Goal: Information Seeking & Learning: Learn about a topic

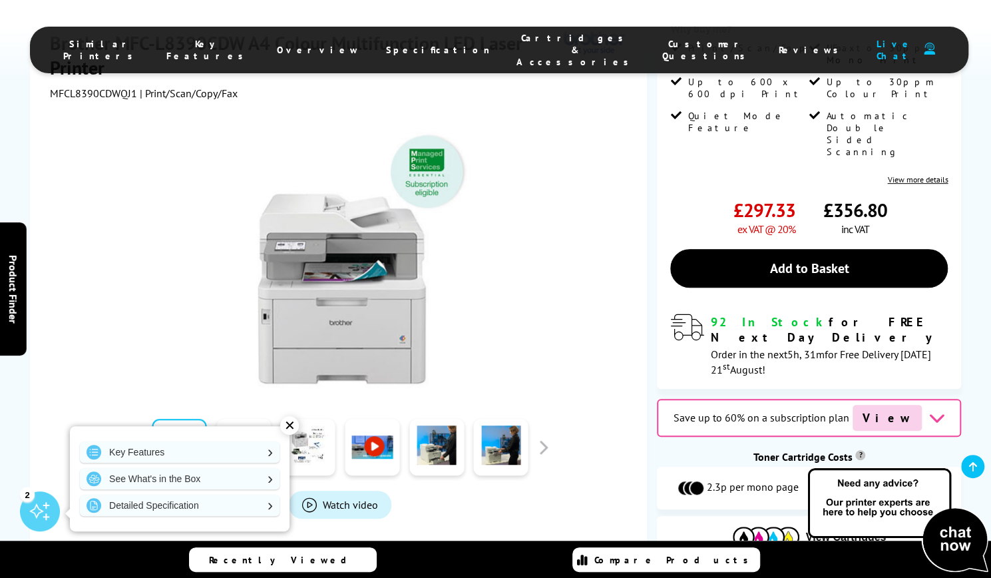
click at [248, 437] on div "Key Features See What's in the Box Detailed Specification" at bounding box center [180, 478] width 220 height 105
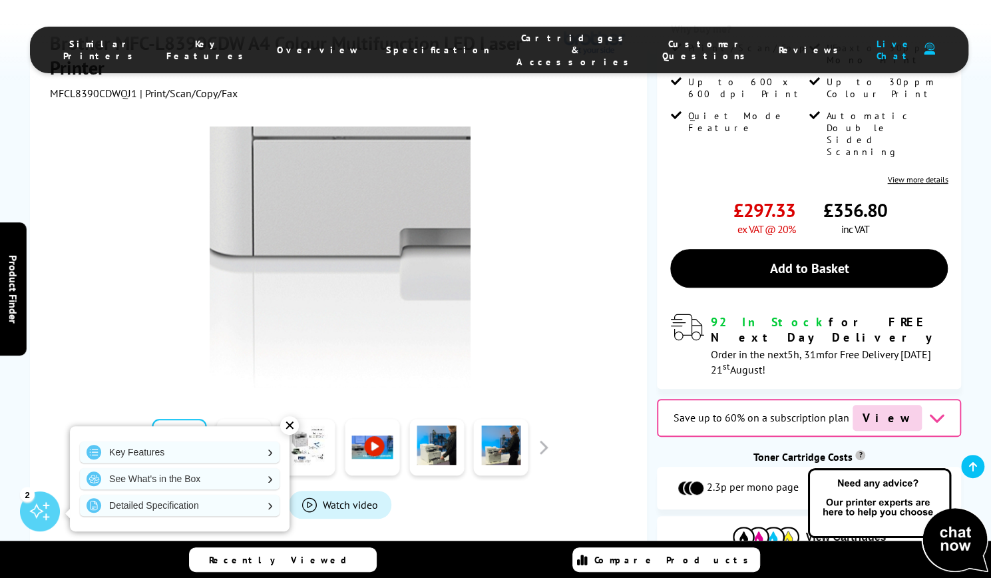
click at [302, 383] on img at bounding box center [340, 256] width 261 height 261
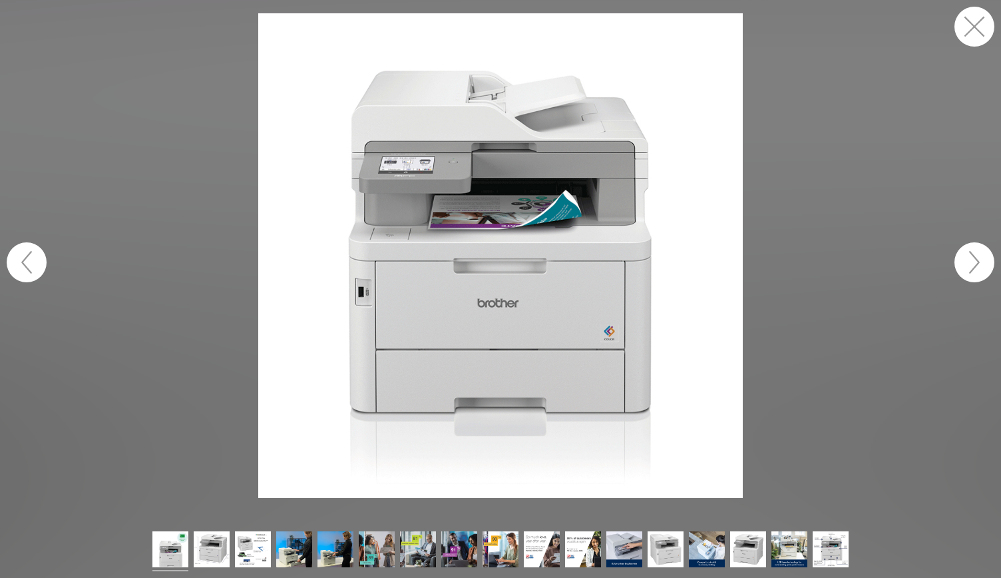
click at [972, 29] on button "button" at bounding box center [974, 27] width 40 height 40
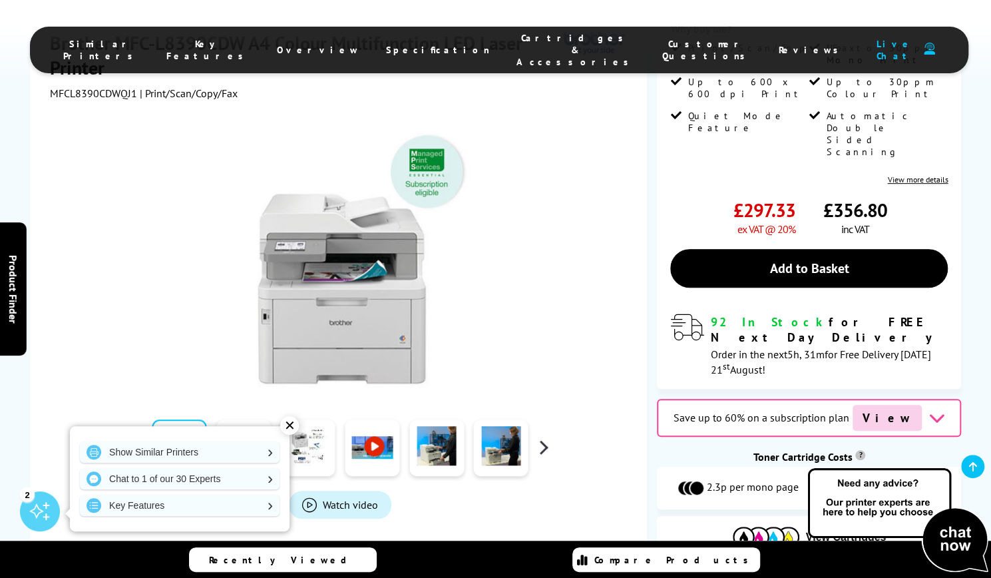
click at [546, 452] on button "button" at bounding box center [543, 447] width 20 height 20
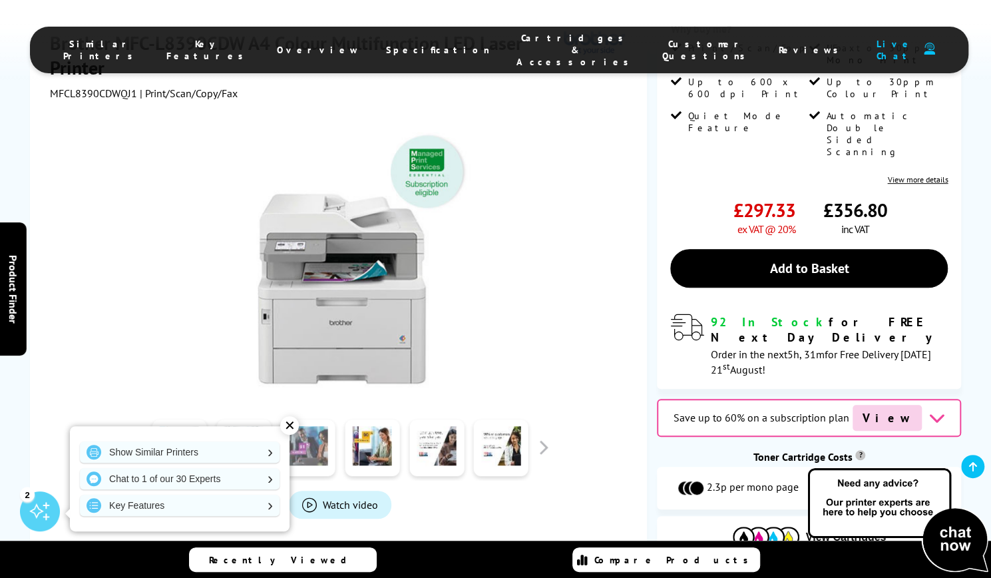
click at [297, 431] on link at bounding box center [308, 447] width 55 height 57
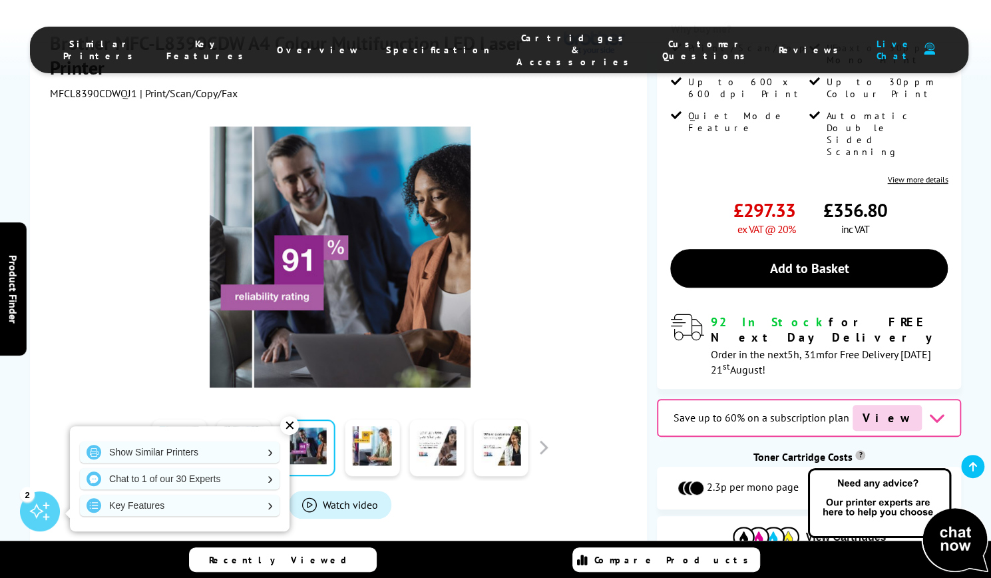
click at [287, 428] on div "✕" at bounding box center [289, 425] width 19 height 19
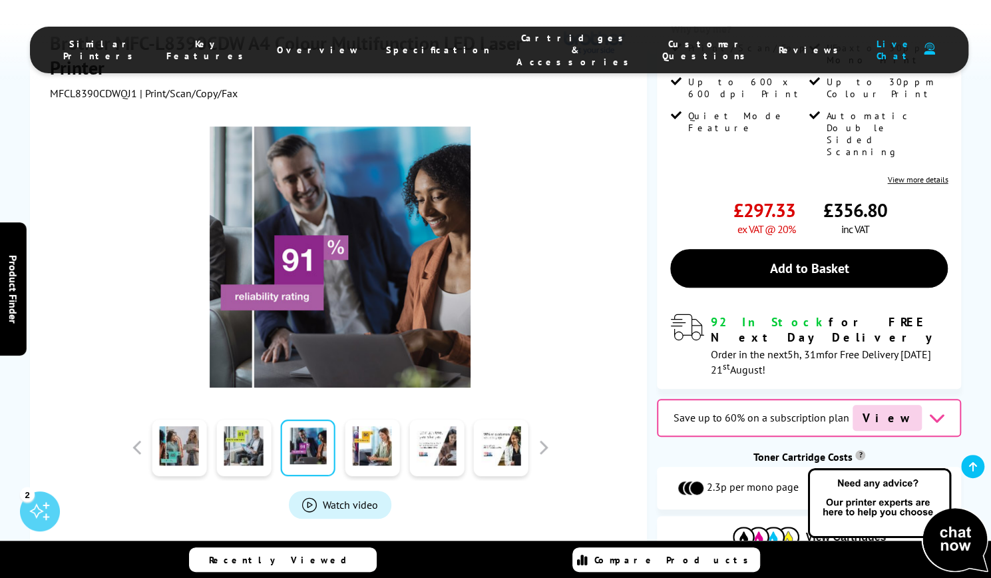
click at [542, 433] on div at bounding box center [340, 447] width 426 height 67
click at [544, 448] on button "button" at bounding box center [543, 447] width 20 height 20
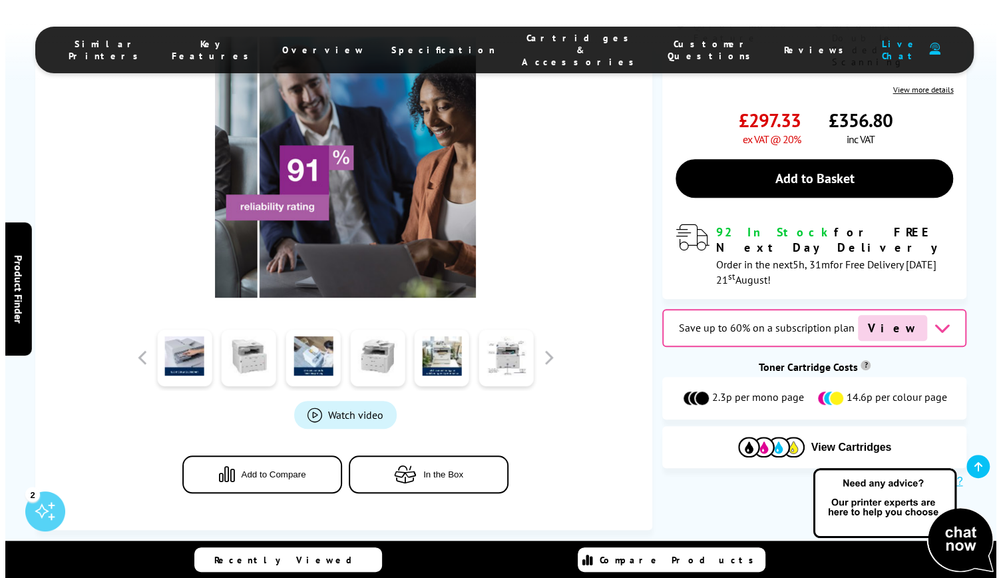
scroll to position [345, 0]
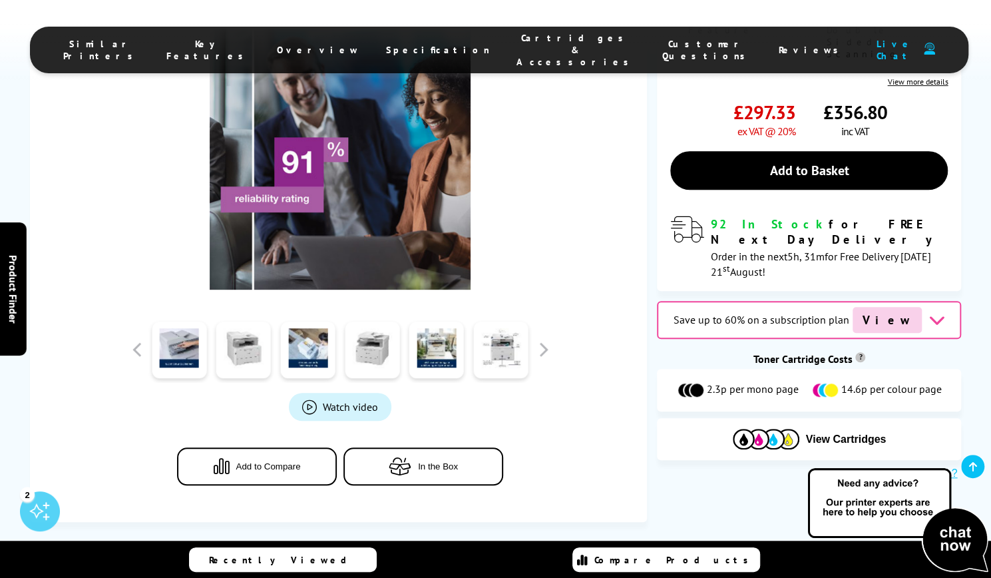
click at [510, 377] on div at bounding box center [501, 349] width 65 height 67
click at [504, 363] on link at bounding box center [501, 349] width 55 height 57
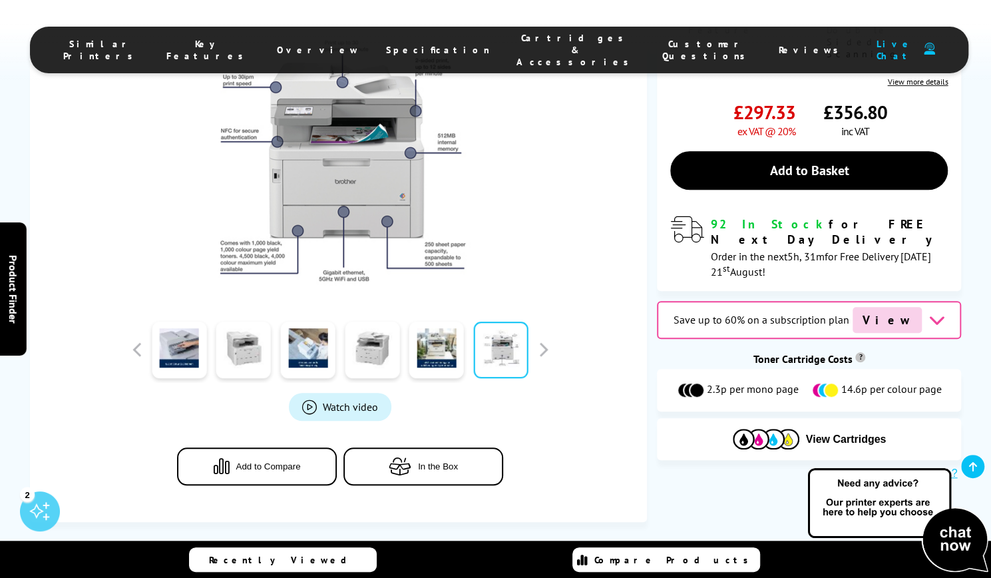
click at [336, 400] on span "Watch video" at bounding box center [350, 406] width 55 height 13
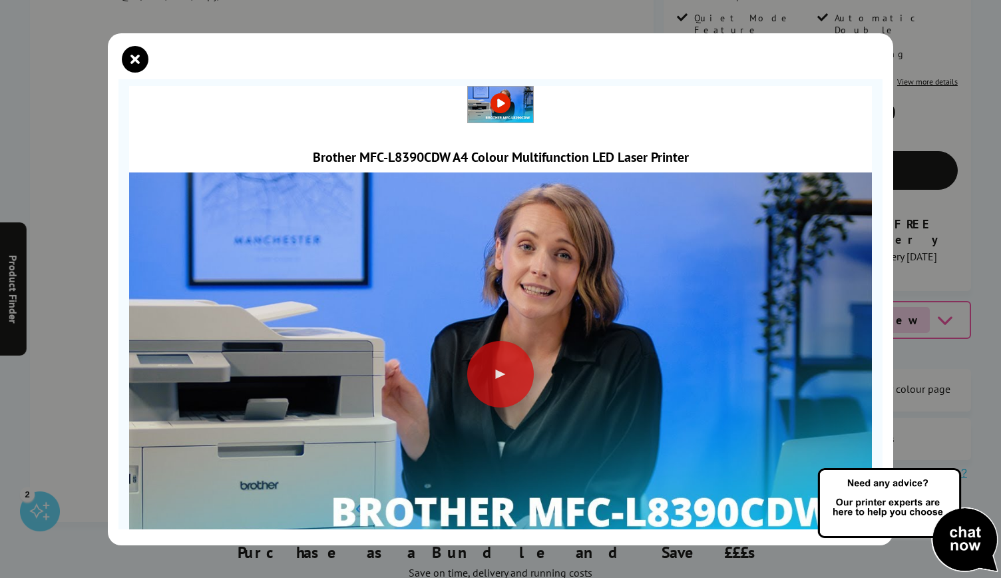
click at [550, 381] on img at bounding box center [500, 359] width 743 height 418
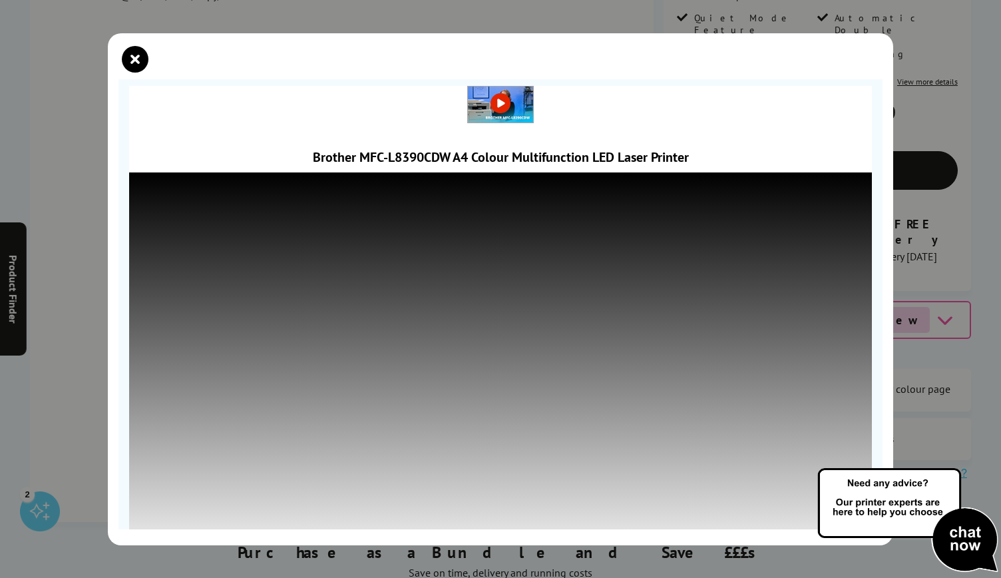
scroll to position [69, 0]
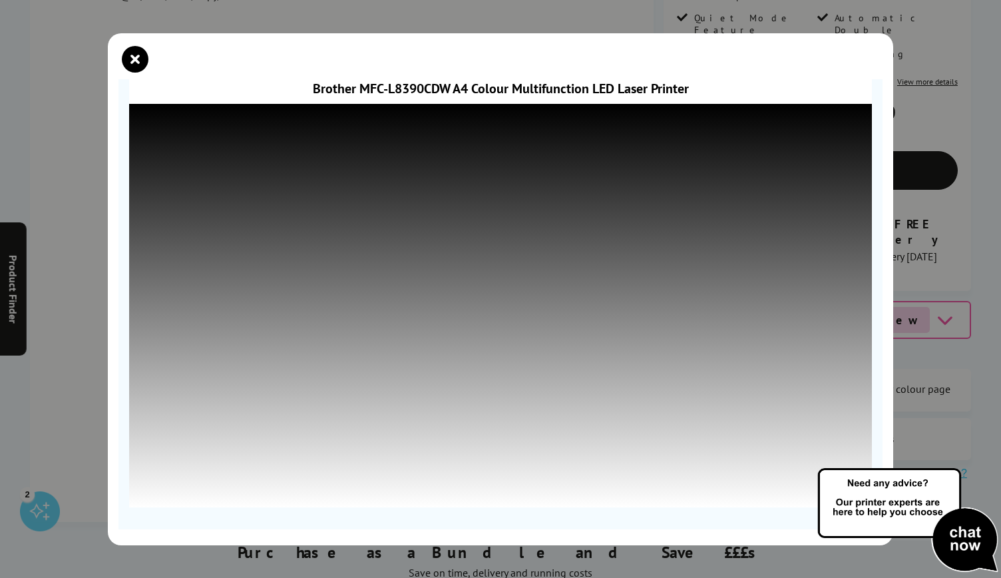
click at [820, 467] on img at bounding box center [908, 520] width 186 height 109
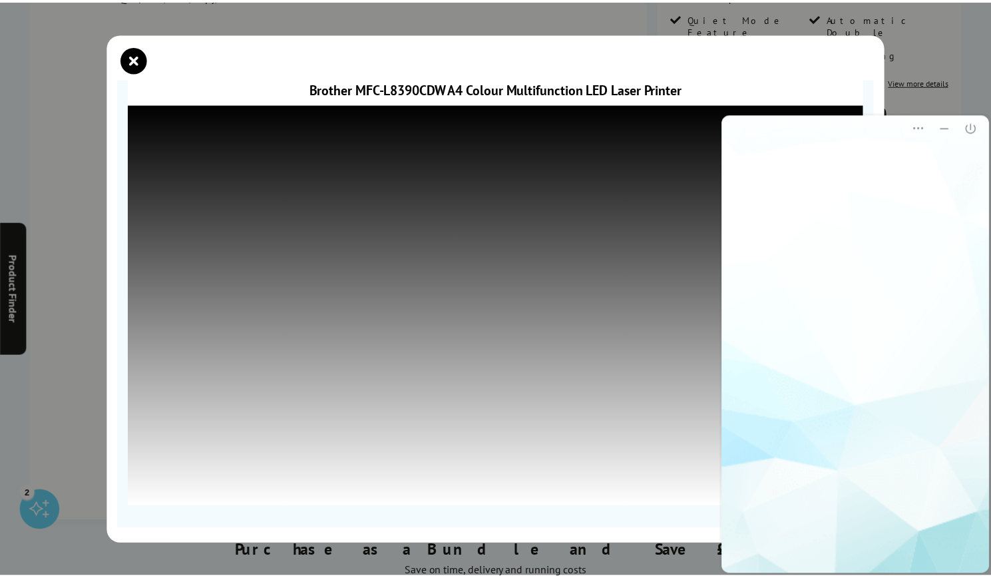
scroll to position [0, 0]
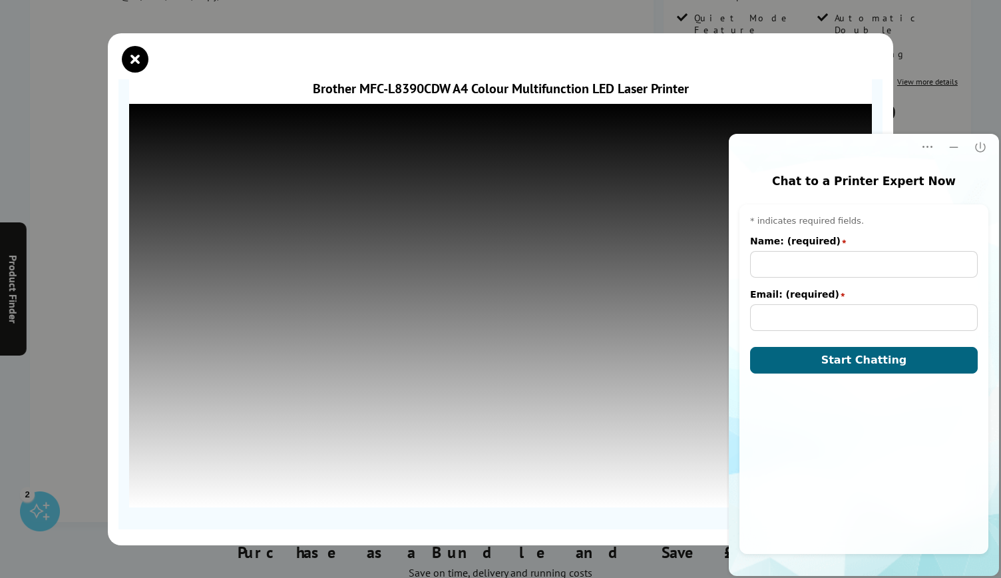
click at [873, 70] on div at bounding box center [500, 64] width 764 height 30
click at [130, 50] on icon "close modal" at bounding box center [135, 59] width 27 height 27
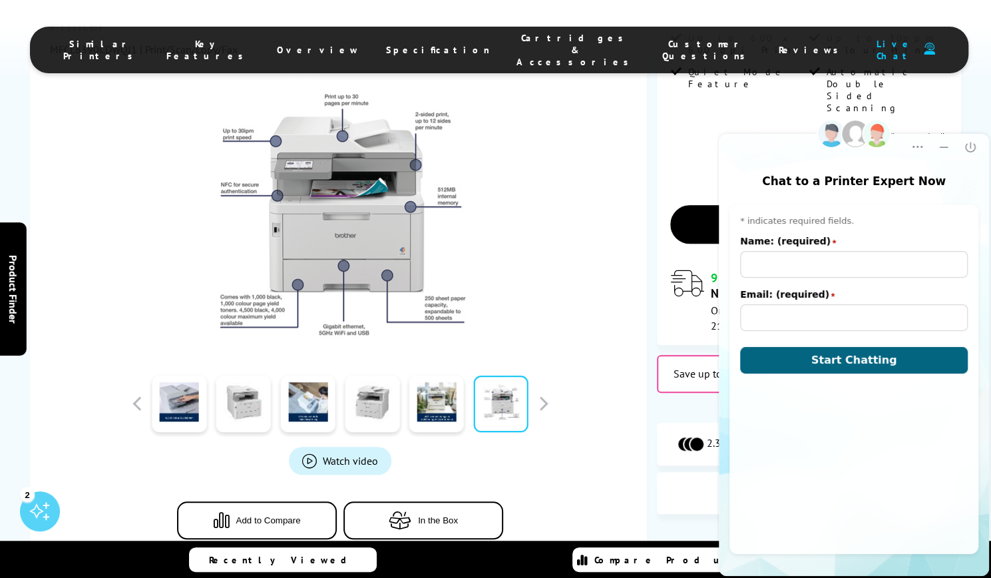
scroll to position [294, 0]
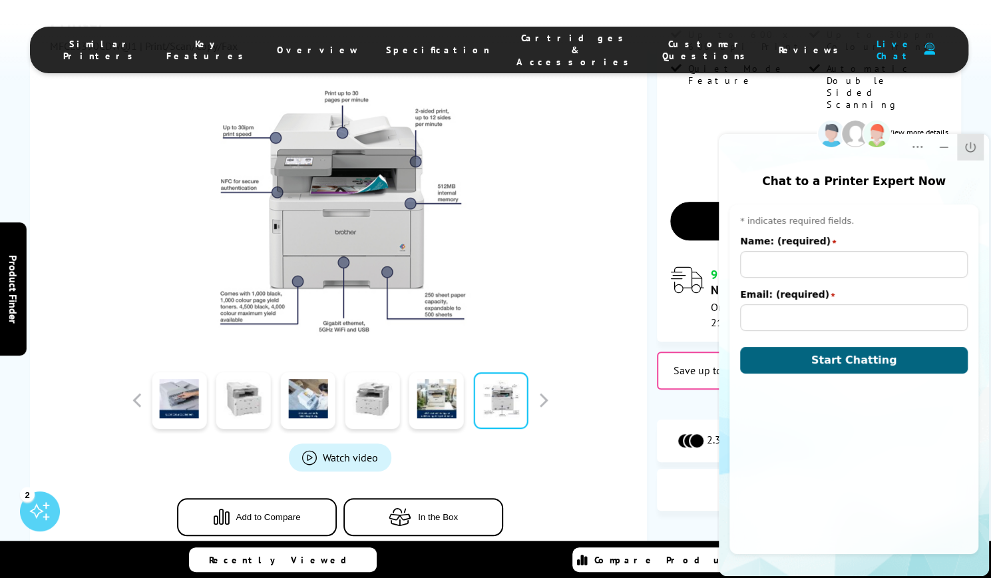
click at [970, 150] on icon "Close" at bounding box center [970, 146] width 13 height 13
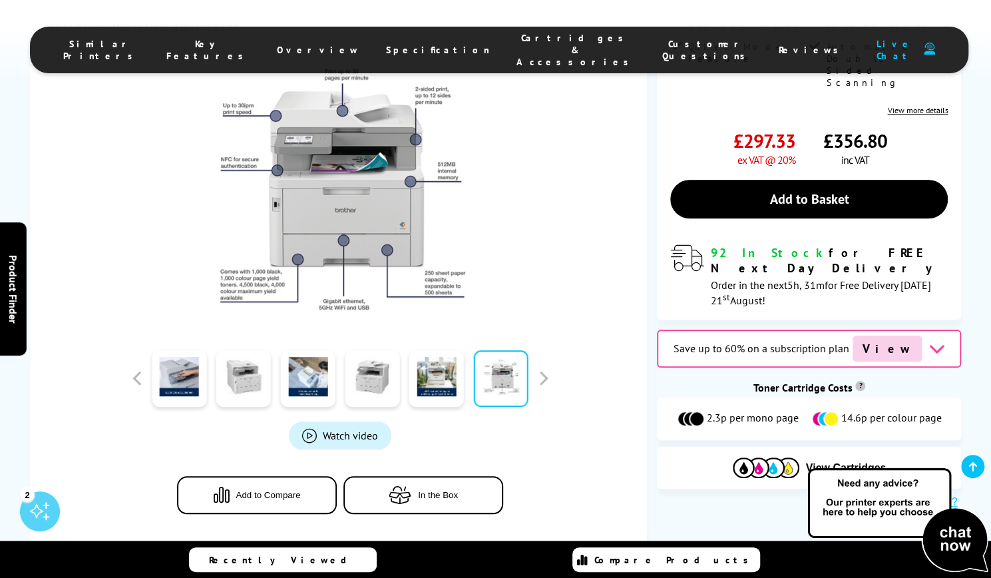
scroll to position [319, 0]
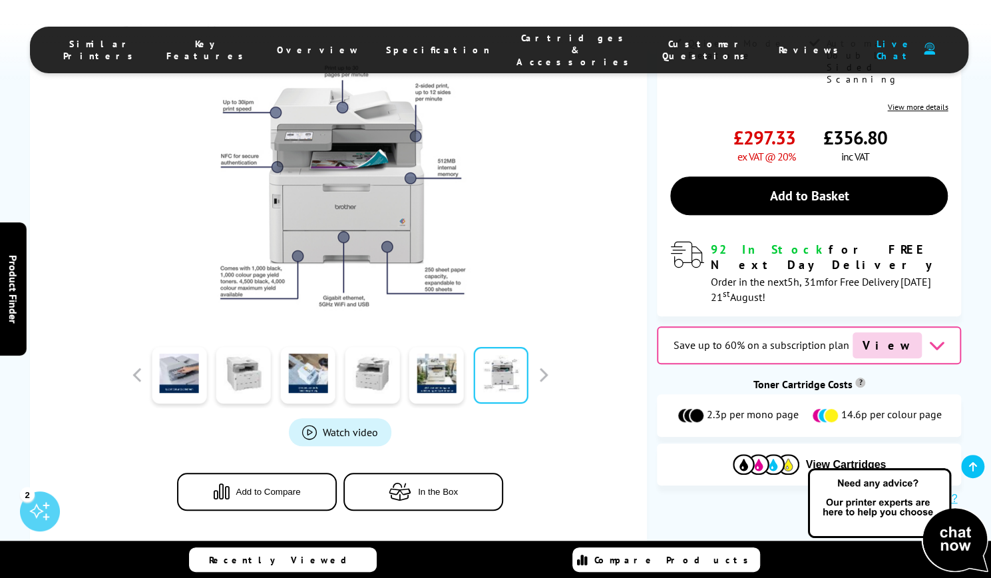
click at [540, 385] on div at bounding box center [340, 374] width 426 height 67
click at [545, 377] on button "button" at bounding box center [543, 375] width 20 height 20
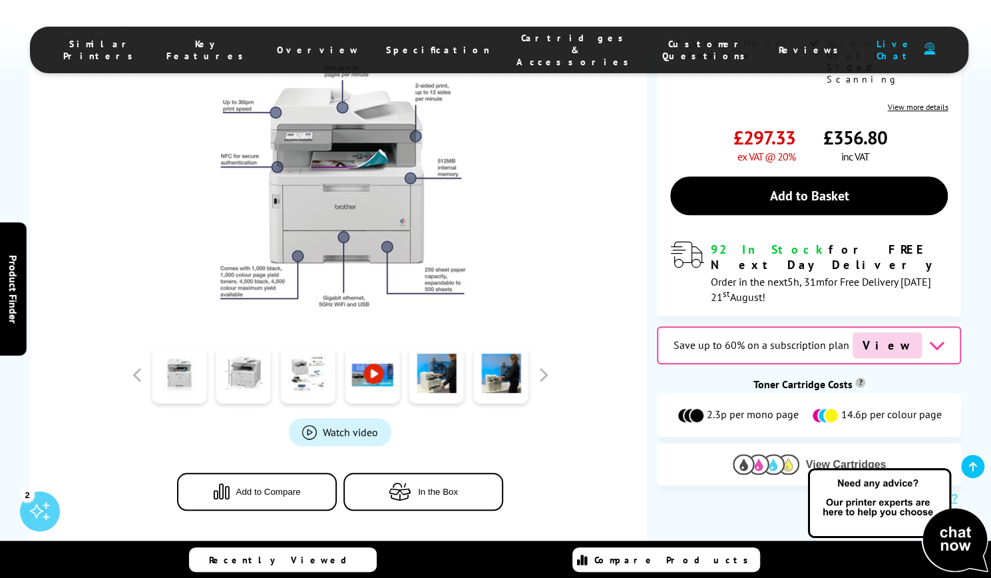
click at [784, 453] on button "View Cartridges" at bounding box center [809, 464] width 284 height 22
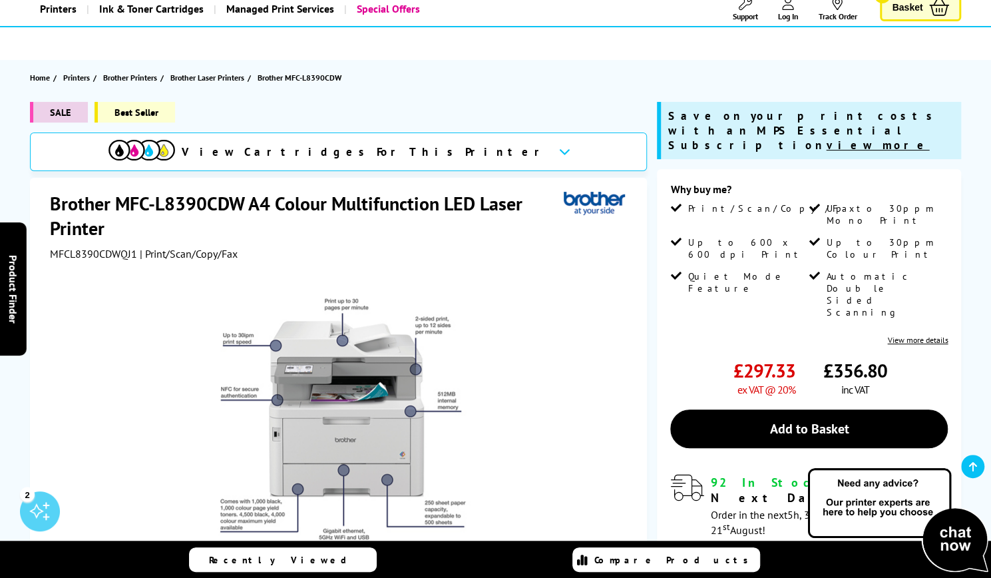
scroll to position [0, 0]
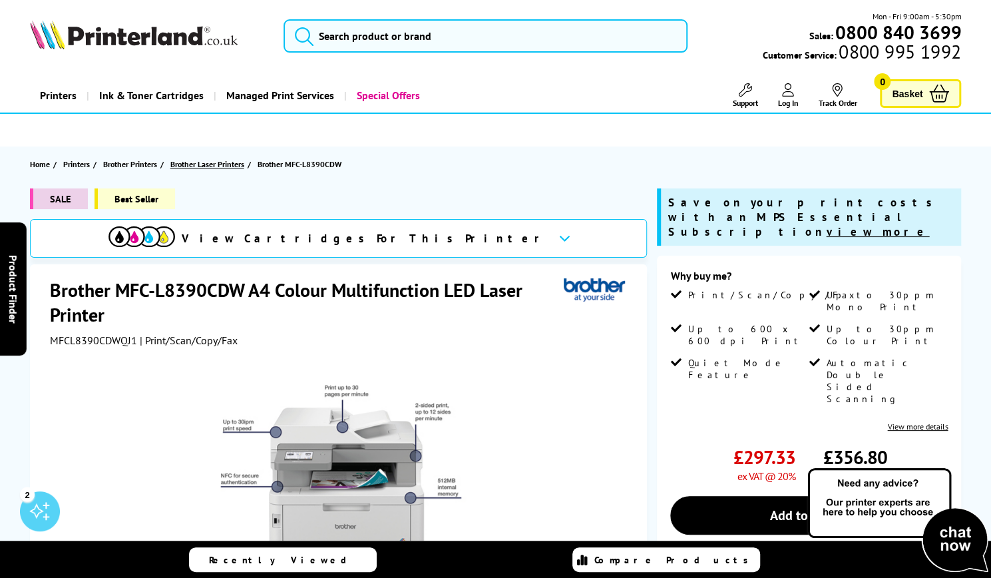
click at [236, 162] on span "Brother Laser Printers" at bounding box center [207, 164] width 74 height 14
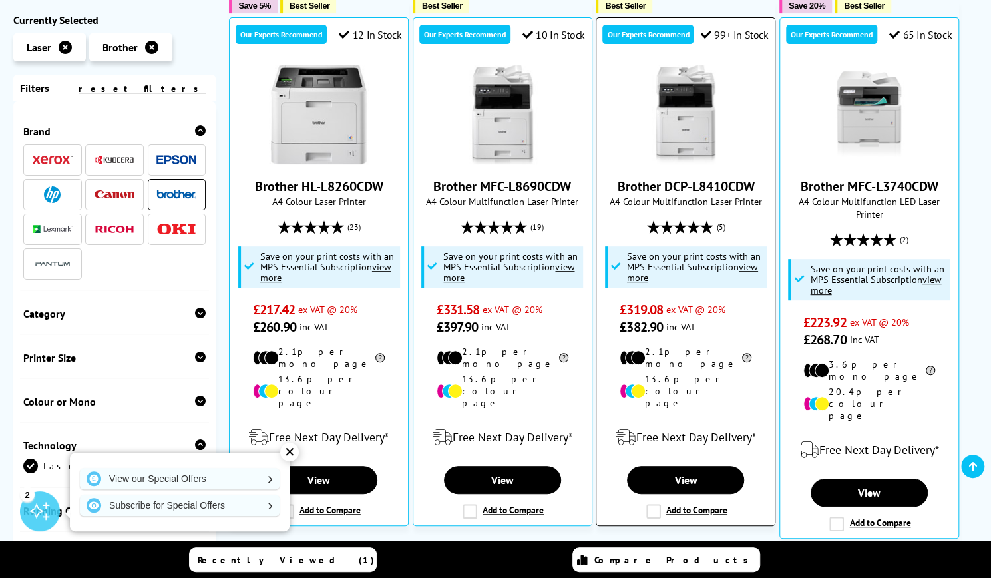
scroll to position [269, 0]
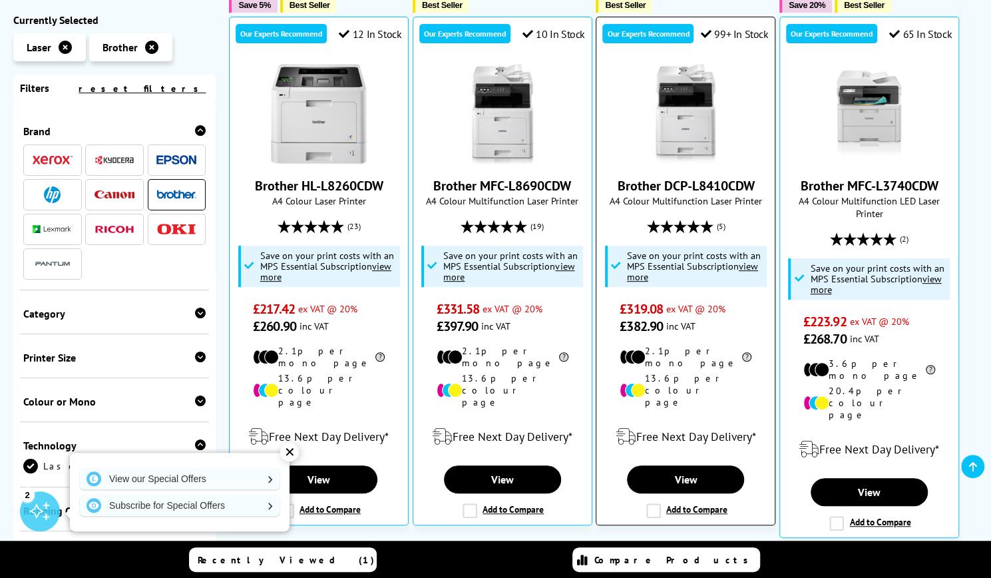
click at [671, 184] on link "Brother DCP-L8410CDW" at bounding box center [685, 185] width 137 height 17
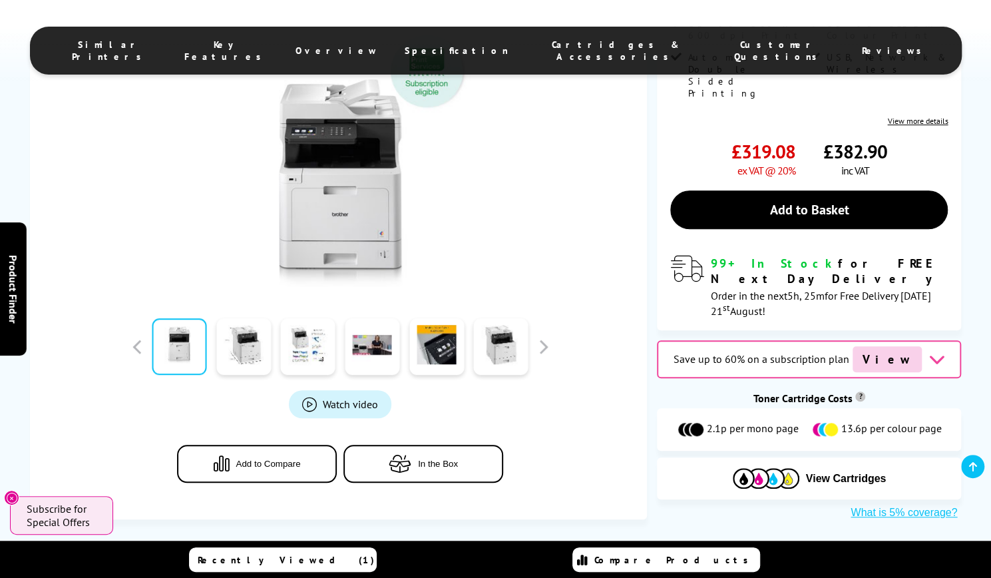
click at [343, 323] on div at bounding box center [372, 346] width 65 height 67
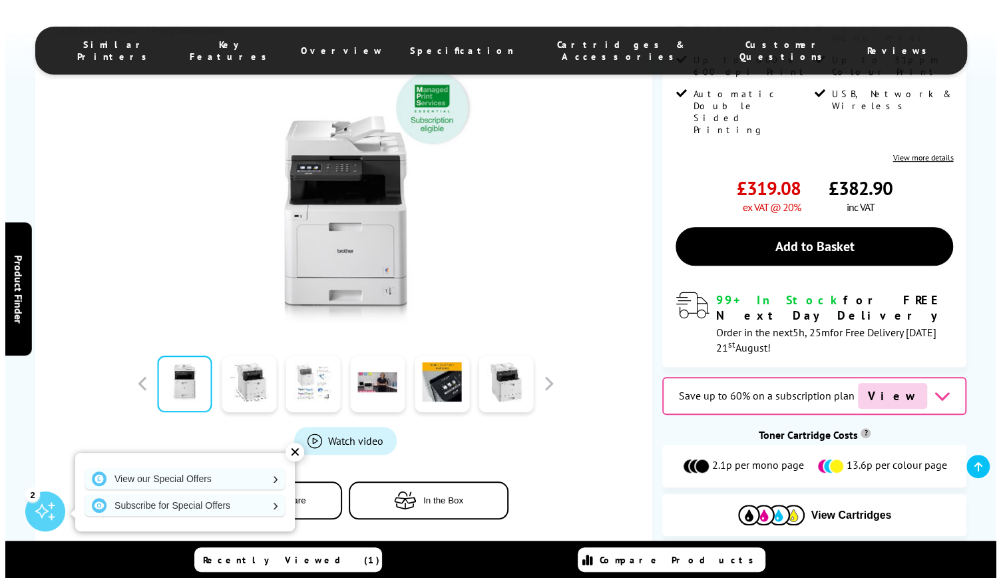
scroll to position [303, 0]
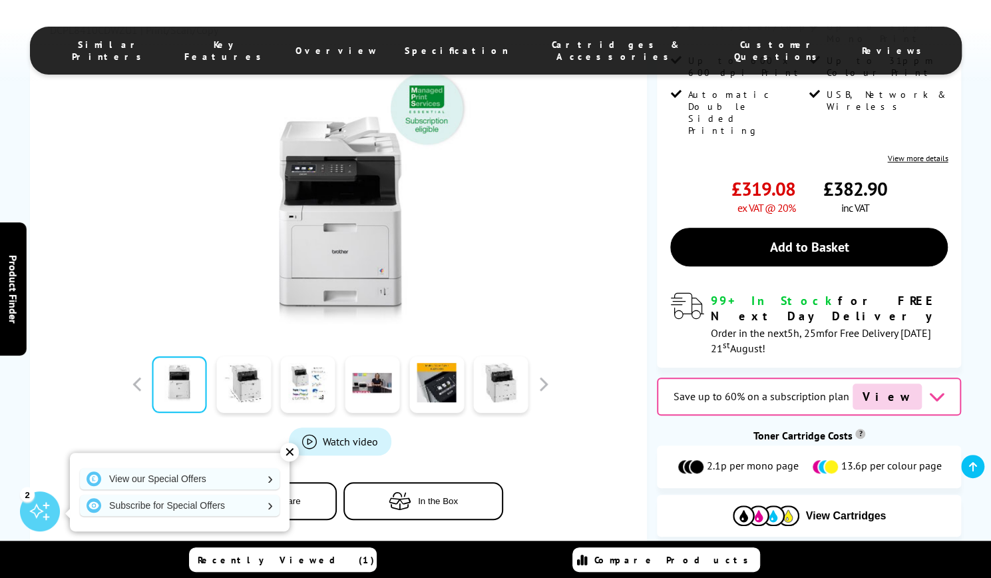
click at [345, 435] on span "Watch video" at bounding box center [350, 441] width 55 height 13
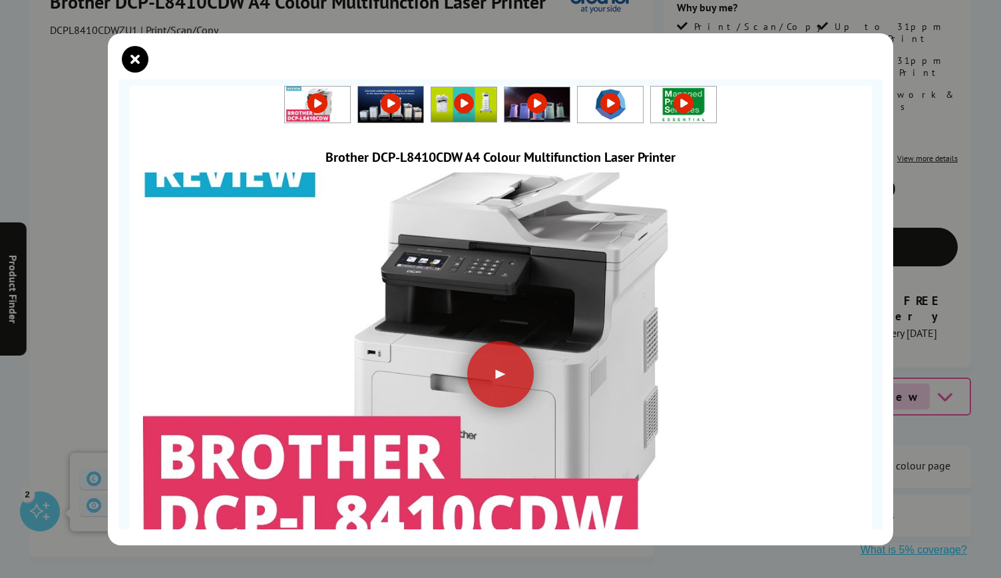
click at [522, 403] on img at bounding box center [500, 359] width 743 height 418
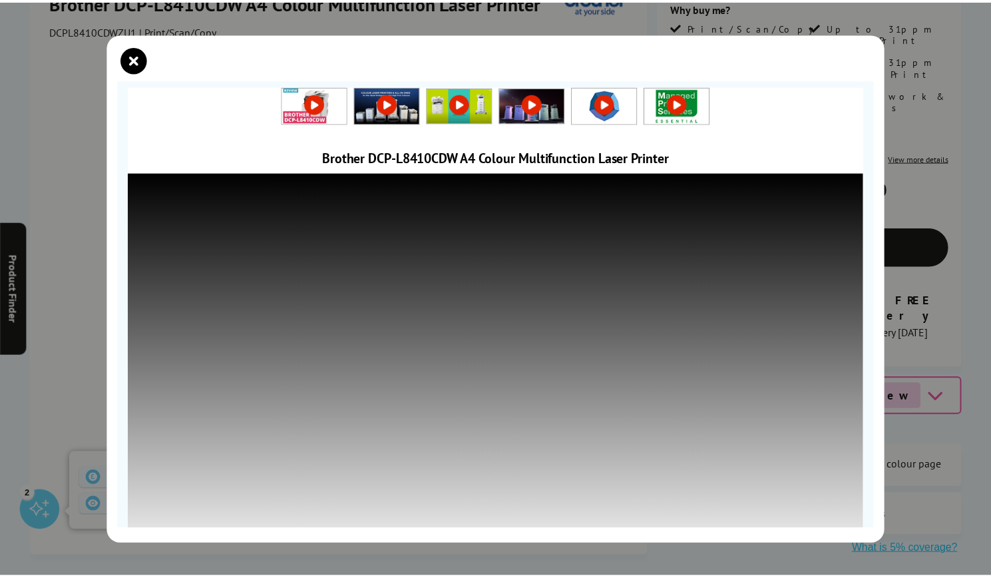
scroll to position [46, 0]
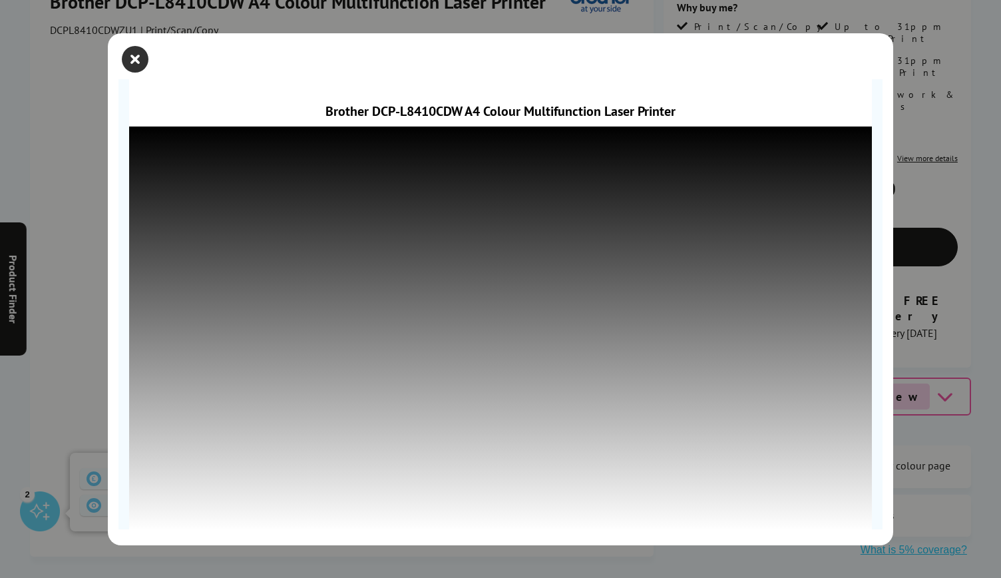
click at [127, 67] on icon "close modal" at bounding box center [135, 59] width 27 height 27
